Goal: Find specific page/section: Find specific page/section

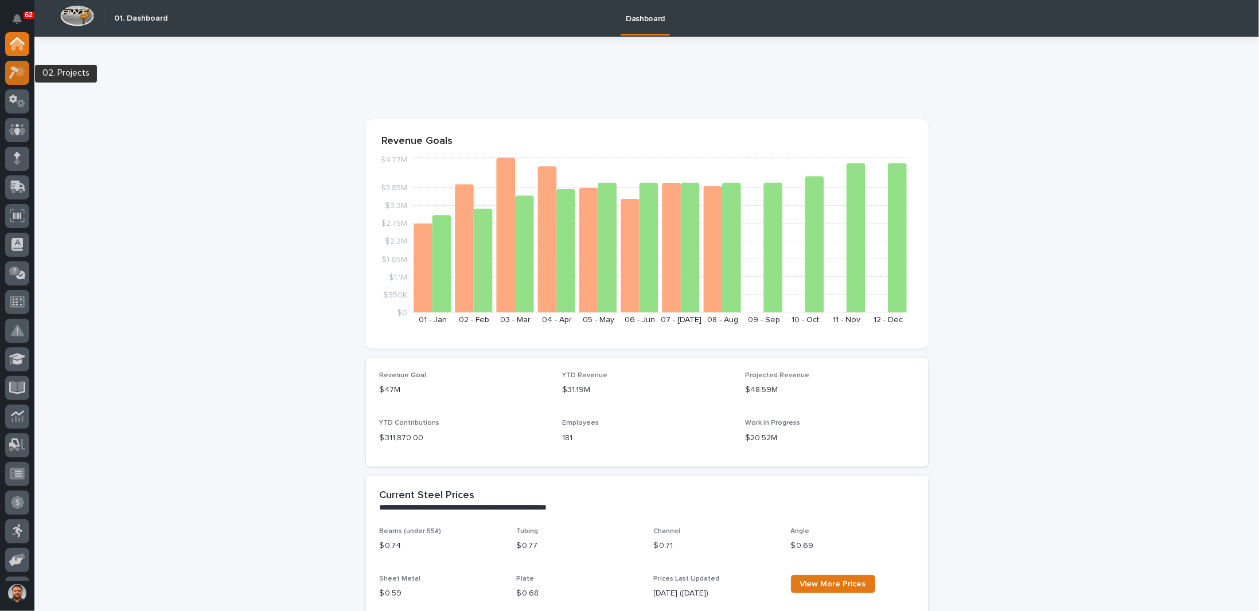
click at [11, 81] on div at bounding box center [17, 73] width 24 height 24
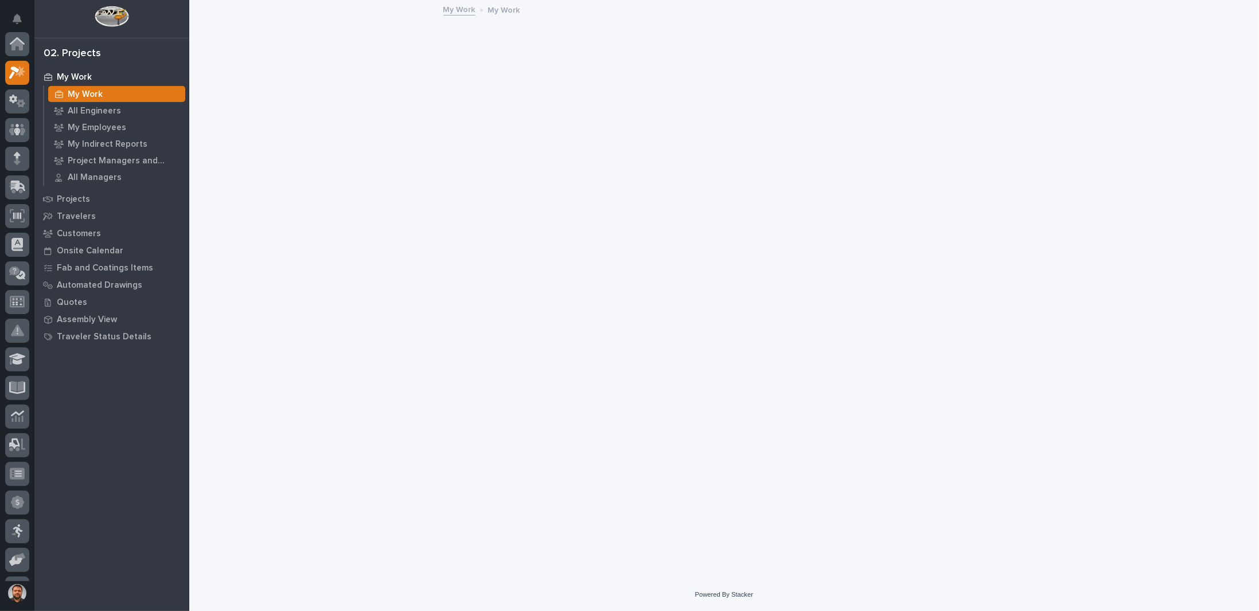
scroll to position [29, 0]
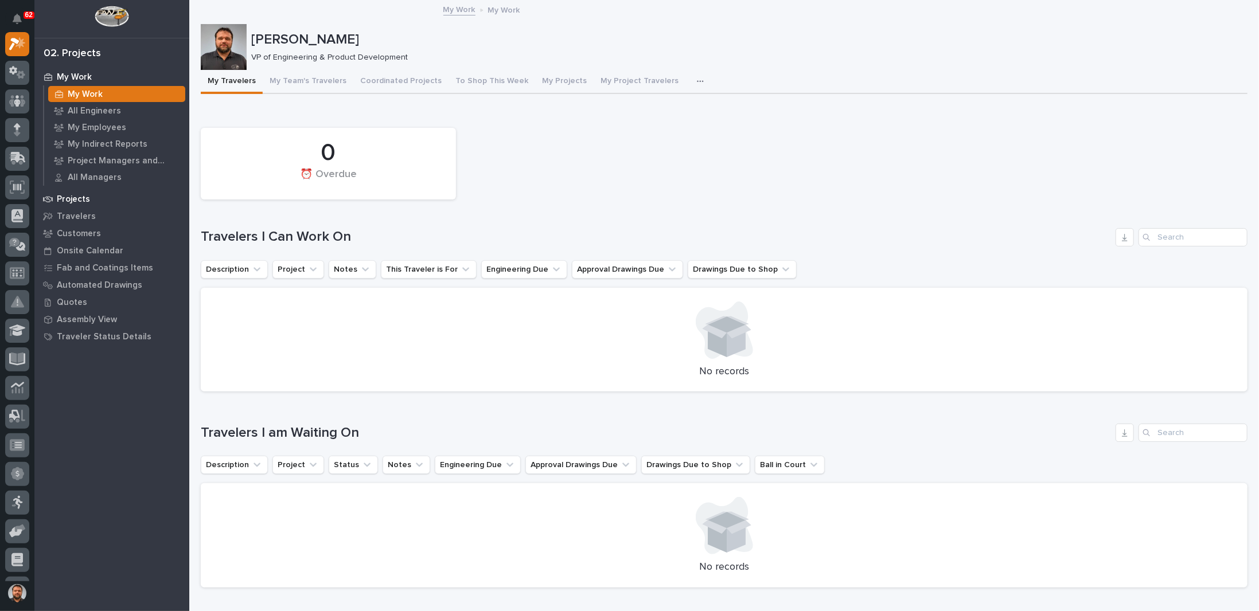
click at [75, 203] on p "Projects" at bounding box center [73, 199] width 33 height 10
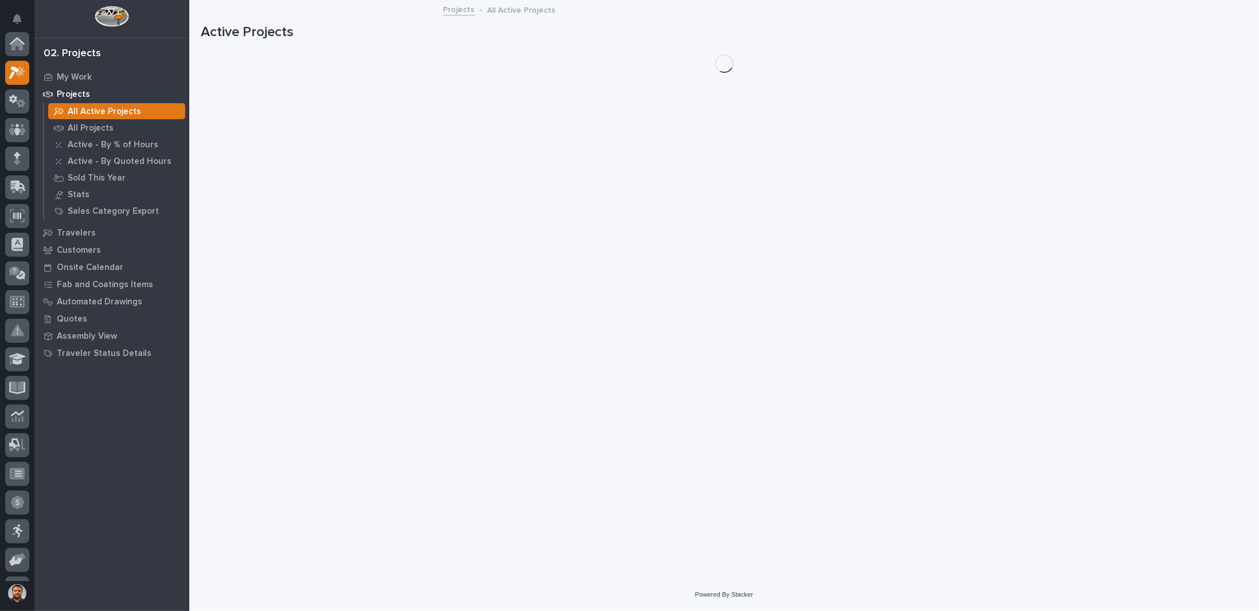
scroll to position [29, 0]
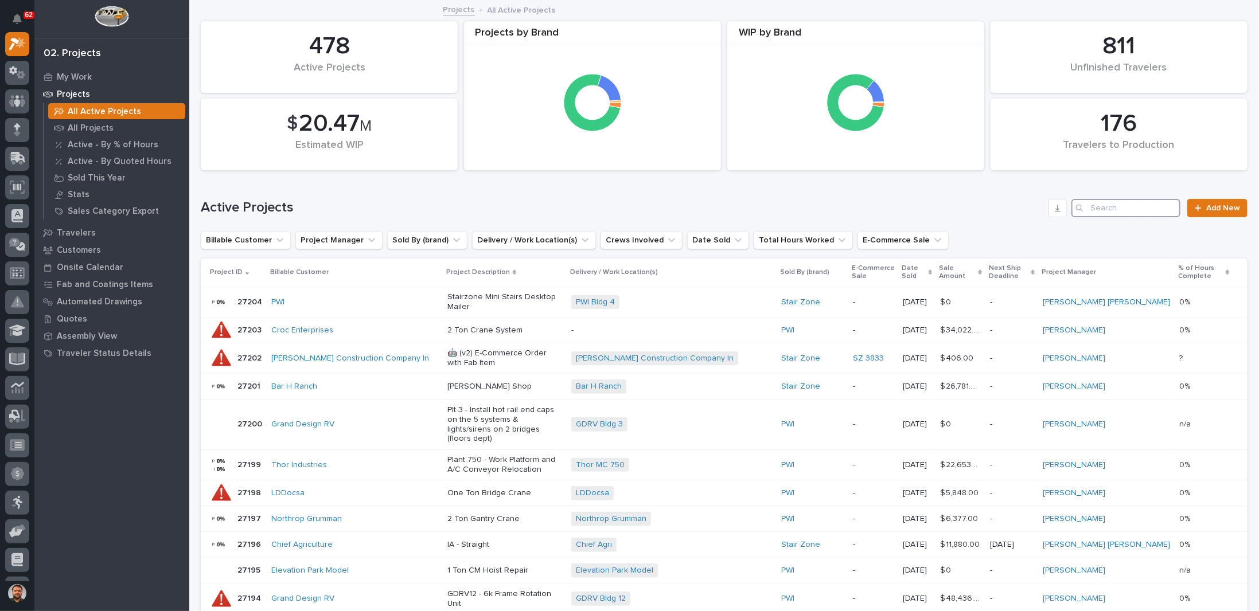
click at [1145, 209] on input "Search" at bounding box center [1125, 208] width 109 height 18
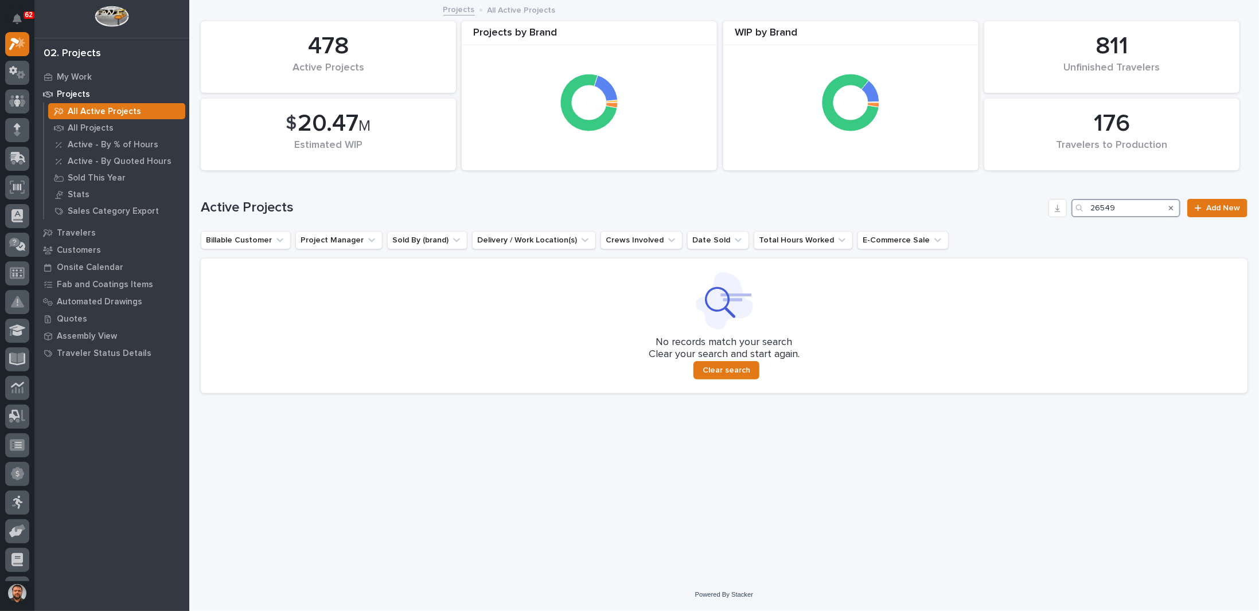
click at [1132, 210] on input "26549" at bounding box center [1125, 208] width 109 height 18
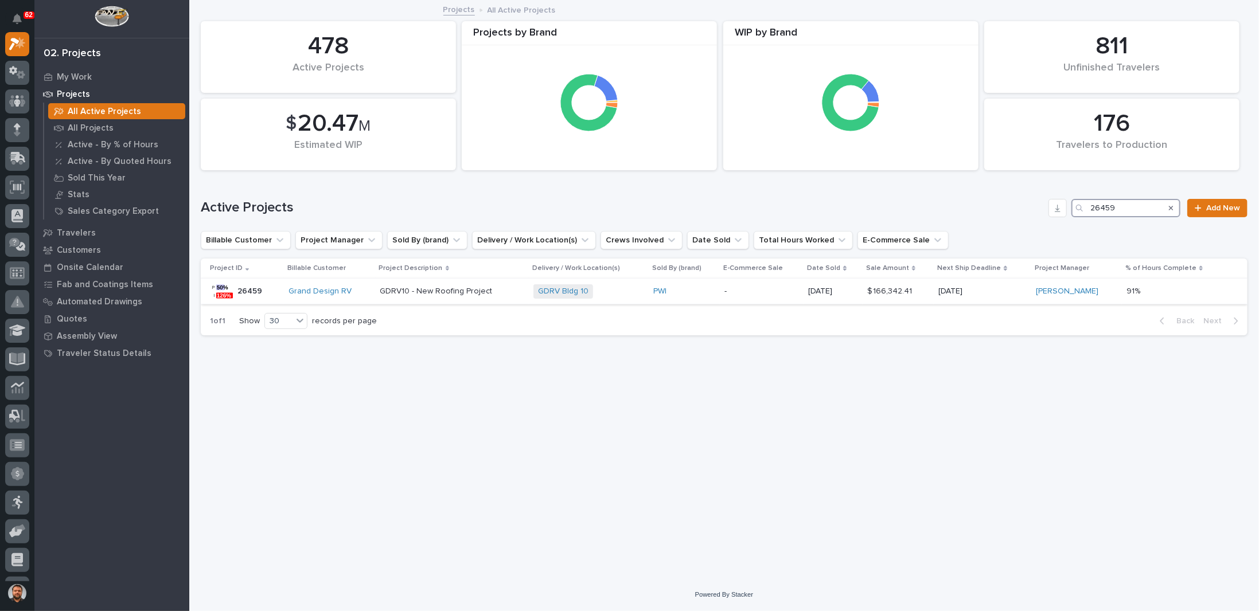
type input "26459"
click at [514, 287] on p "GDRV10 - New Roofing Project" at bounding box center [452, 292] width 145 height 10
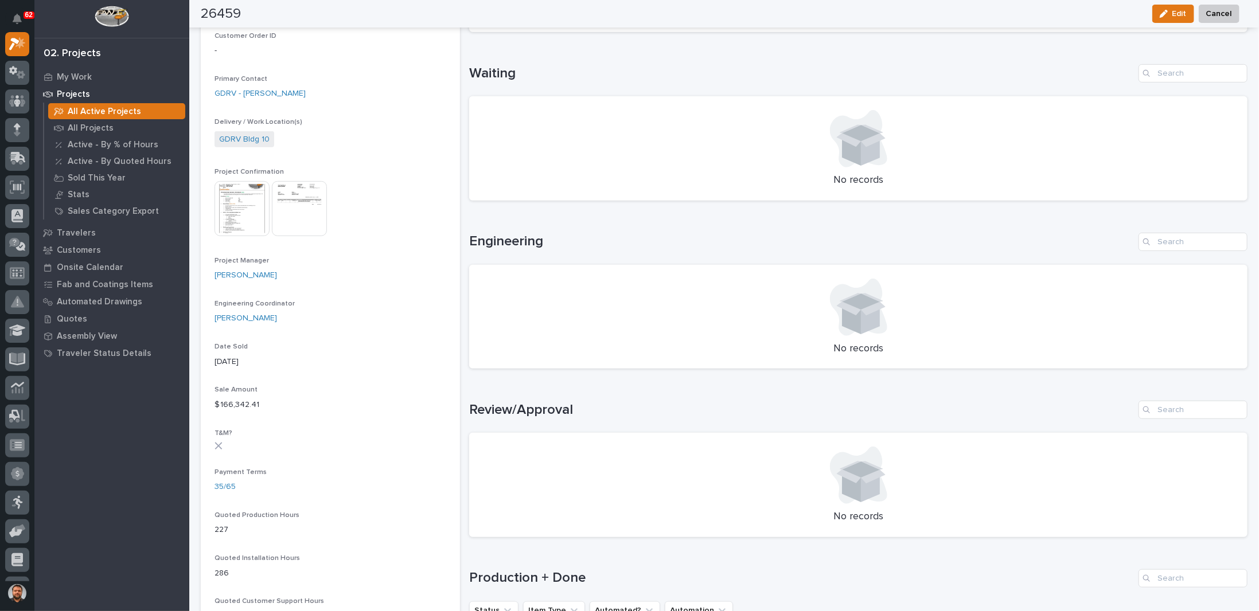
scroll to position [344, 0]
